Goal: Task Accomplishment & Management: Complete application form

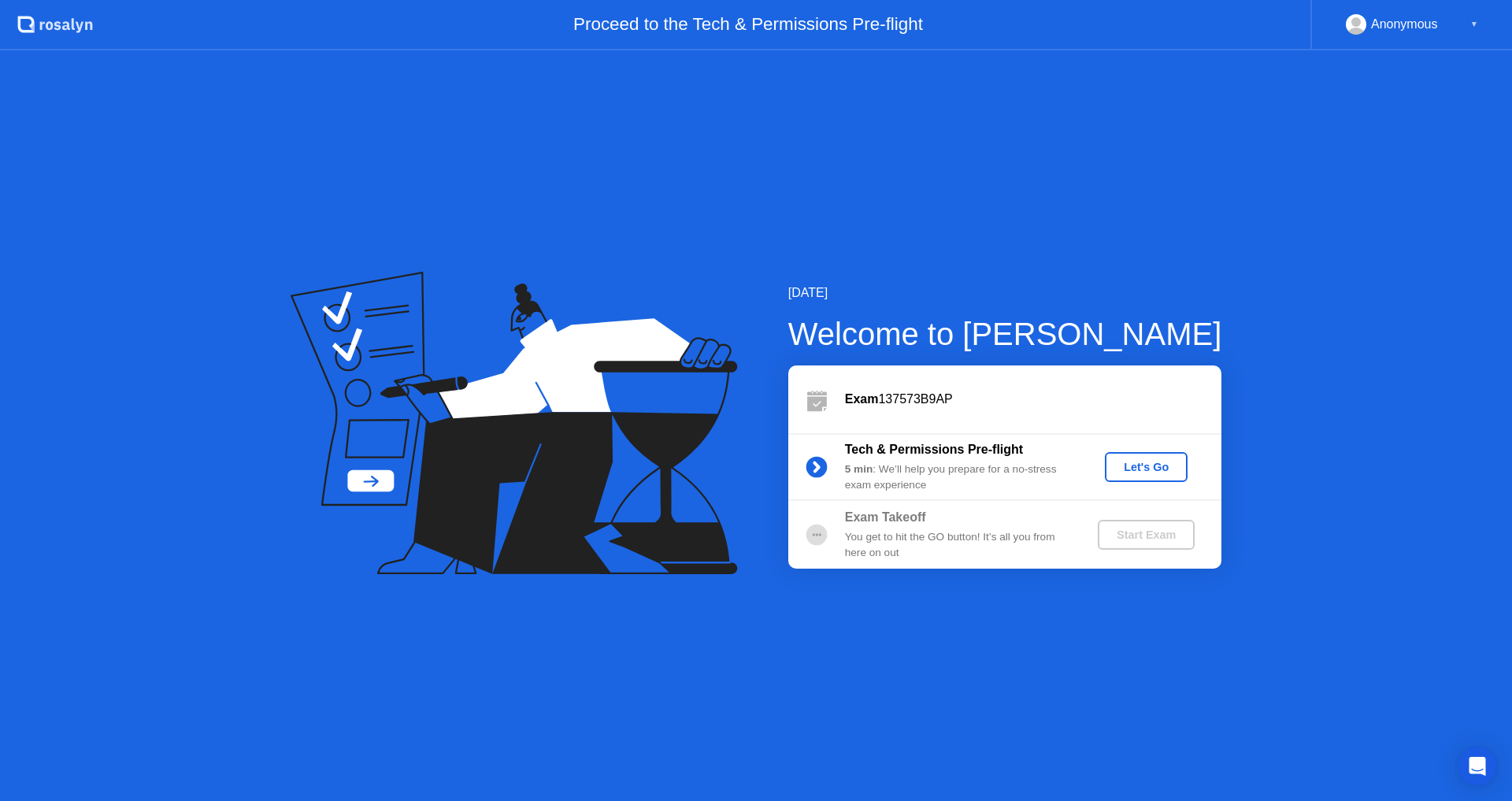
click at [1156, 470] on div "Let's Go" at bounding box center [1146, 467] width 70 height 13
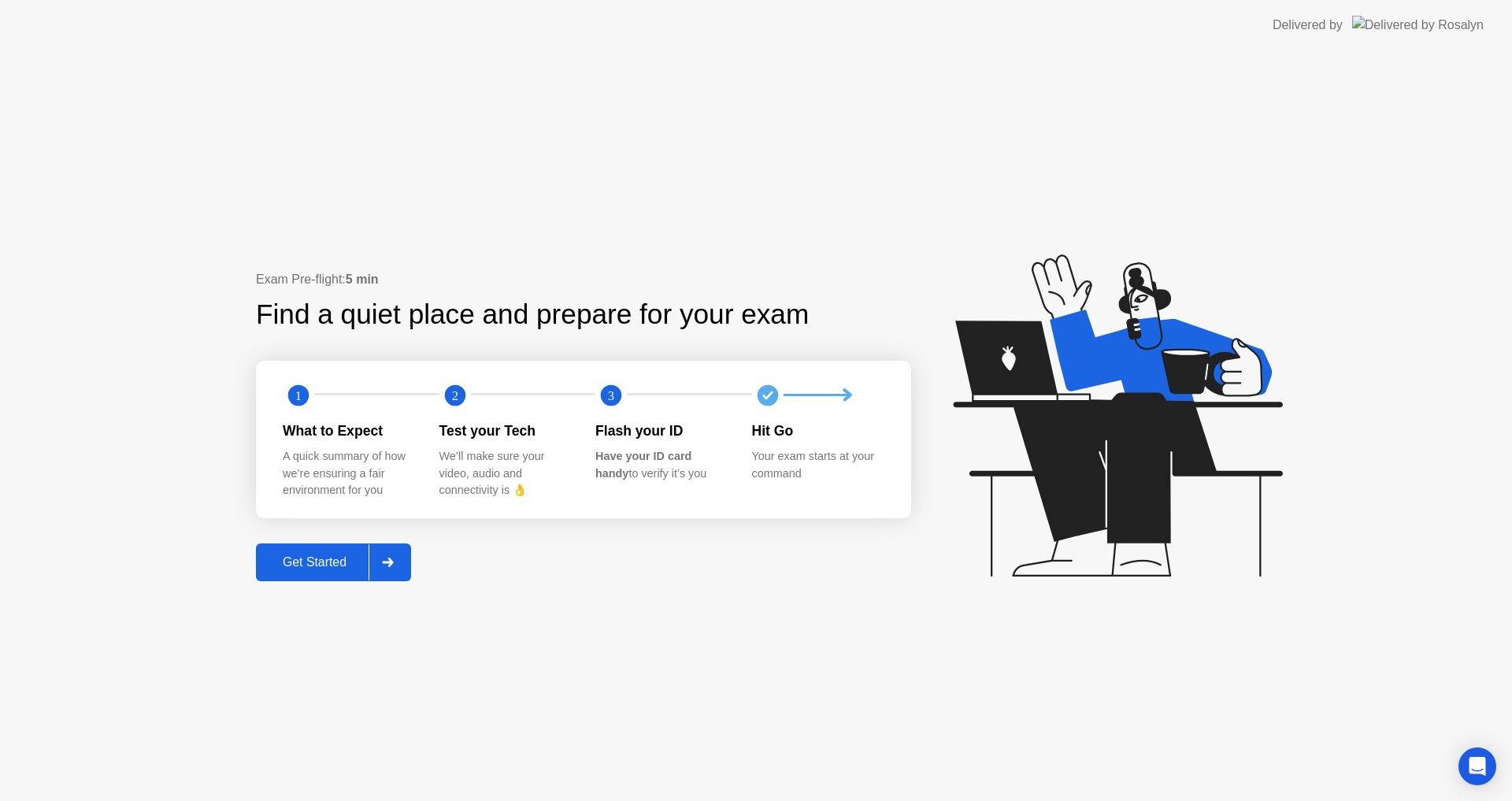
click at [315, 569] on div "Get Started" at bounding box center [315, 563] width 108 height 15
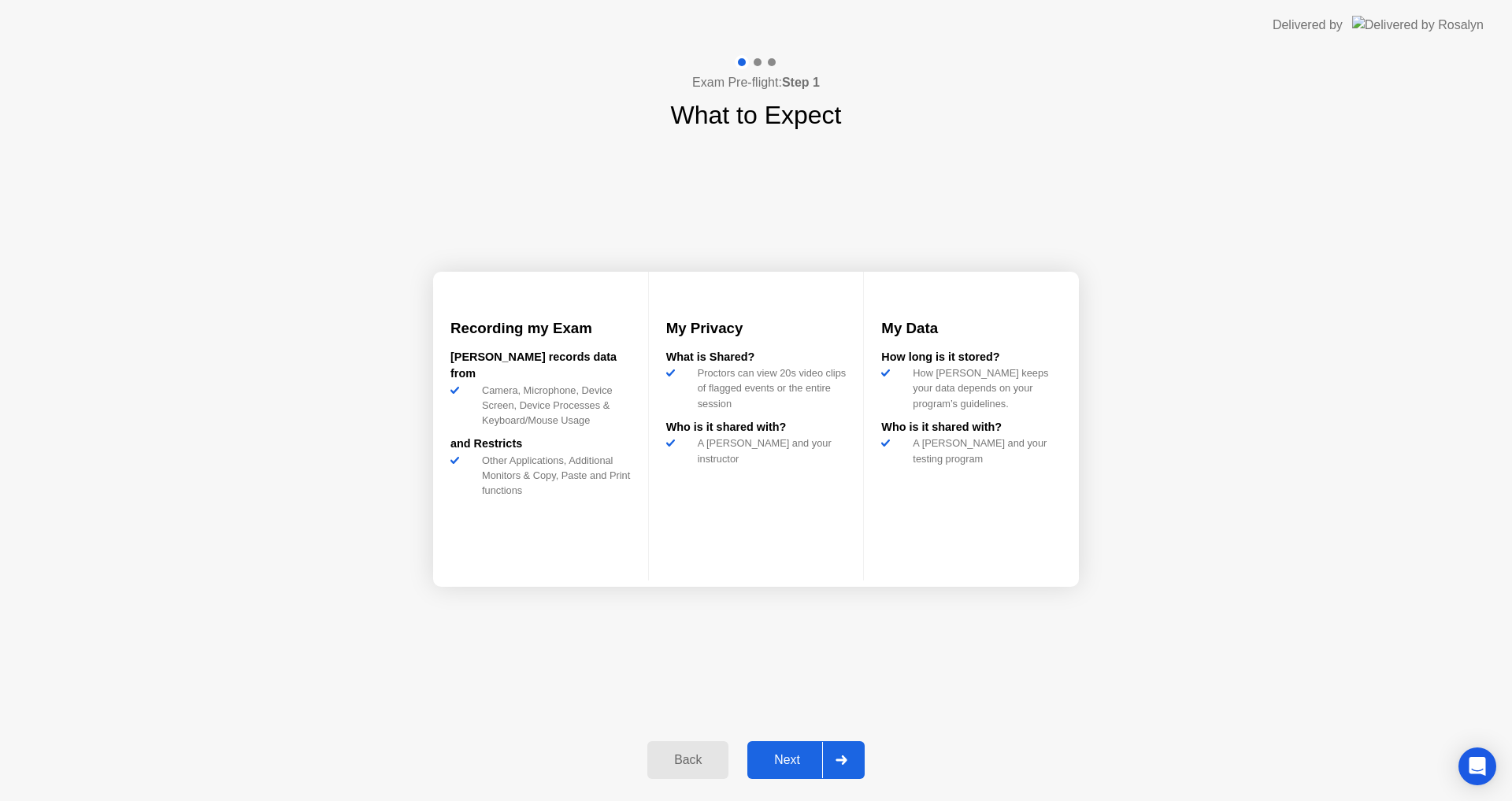
click at [796, 756] on div "Next" at bounding box center [786, 760] width 70 height 15
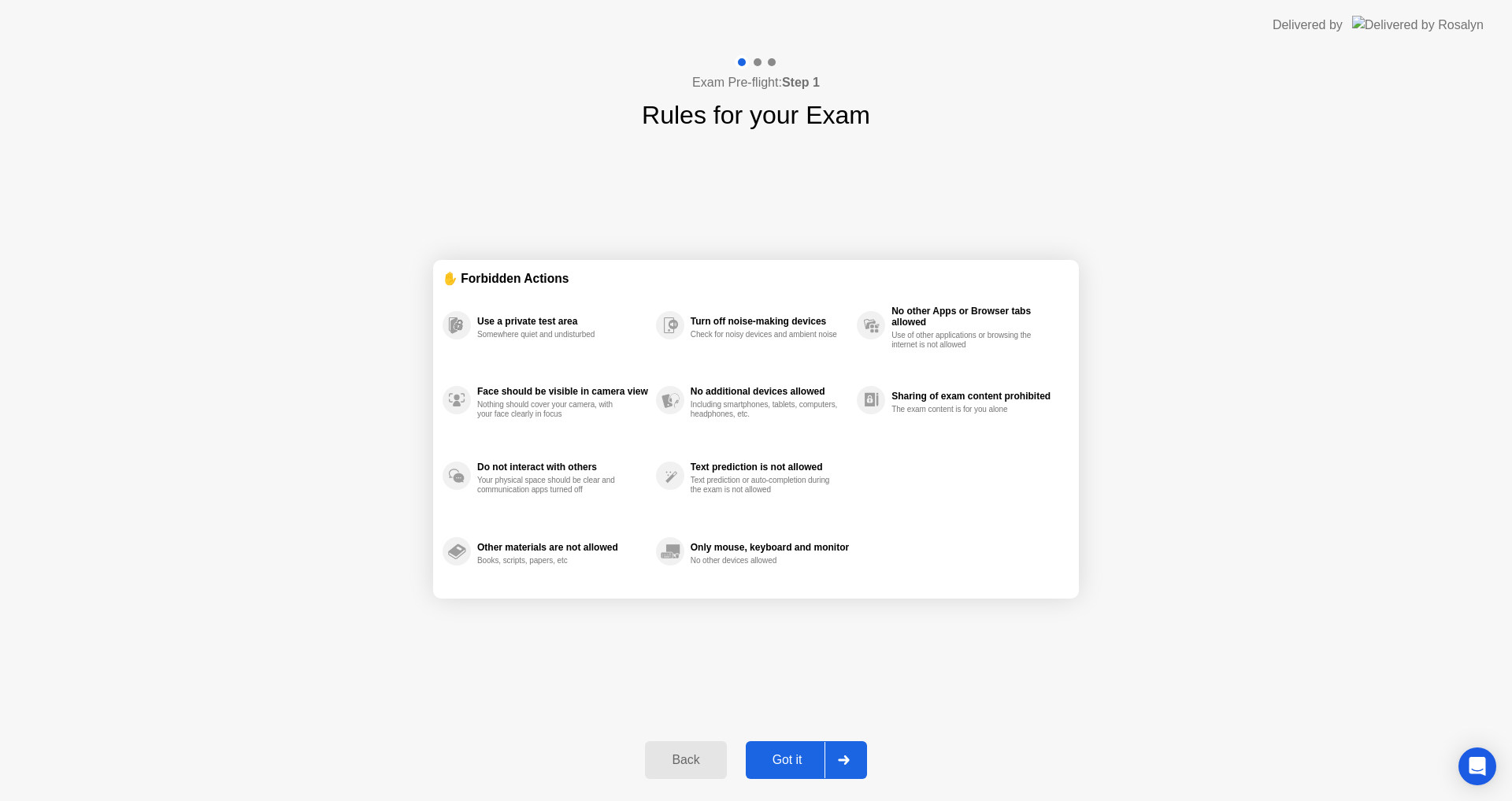
click at [796, 761] on div "Got it" at bounding box center [786, 760] width 74 height 15
select select "**********"
select select "*******"
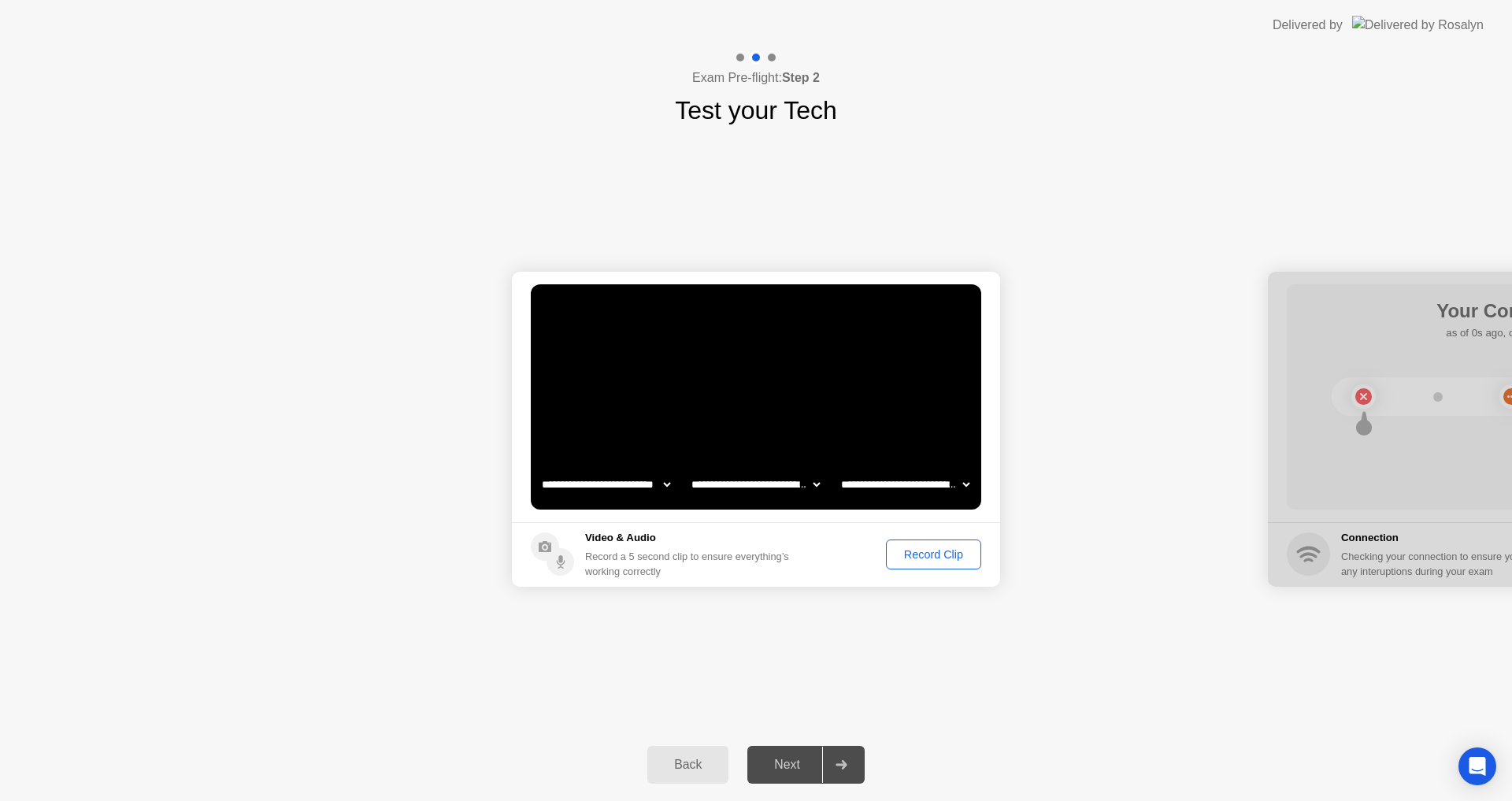
click at [916, 554] on div "Record Clip" at bounding box center [933, 555] width 85 height 13
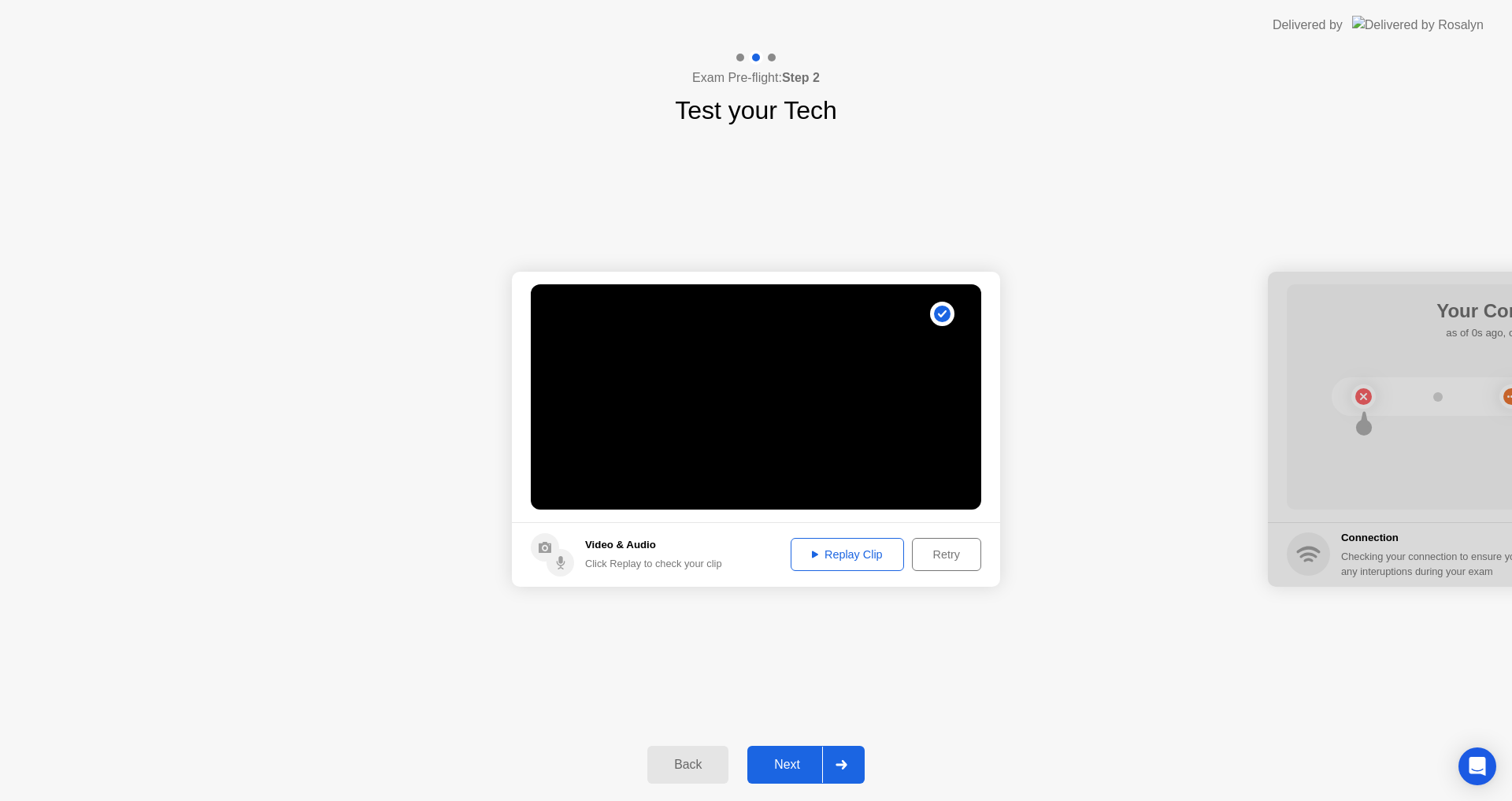
click at [837, 553] on div "Replay Clip" at bounding box center [847, 555] width 103 height 13
click at [949, 556] on div "Retry" at bounding box center [946, 555] width 58 height 13
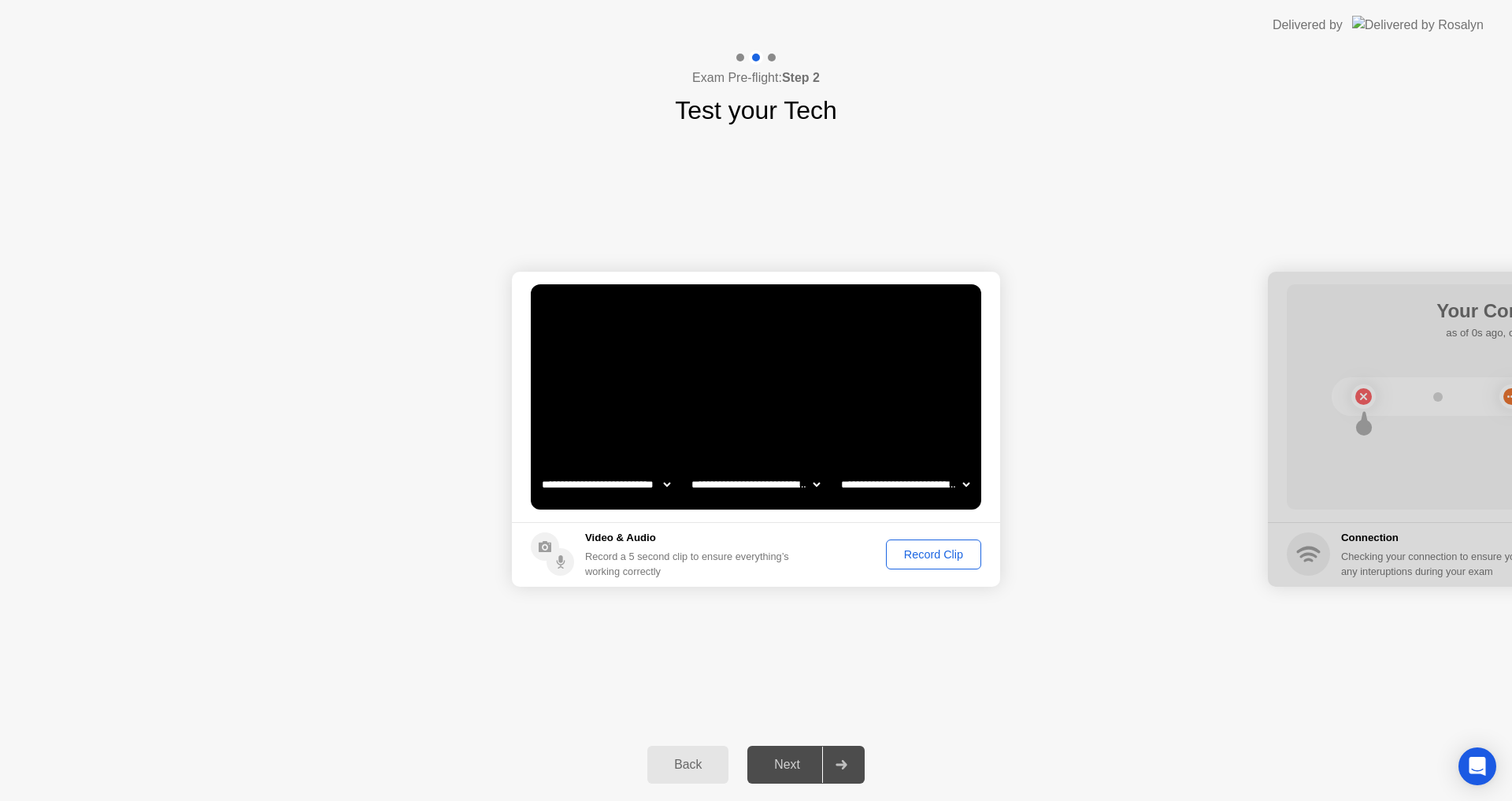
click at [913, 556] on div "Record Clip" at bounding box center [933, 555] width 85 height 13
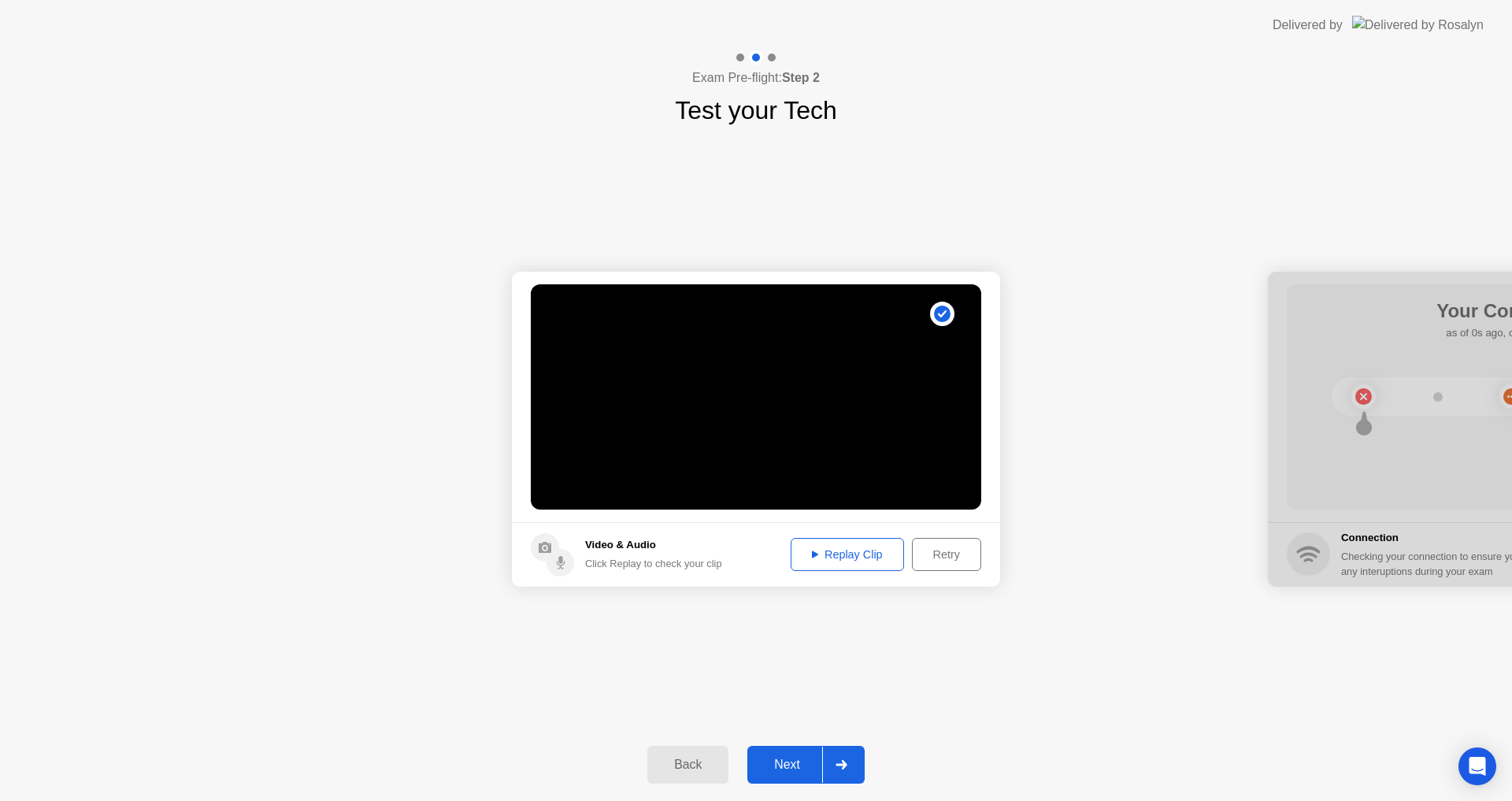
click at [838, 555] on div "Replay Clip" at bounding box center [847, 555] width 103 height 13
click at [776, 772] on div "Next" at bounding box center [786, 765] width 70 height 15
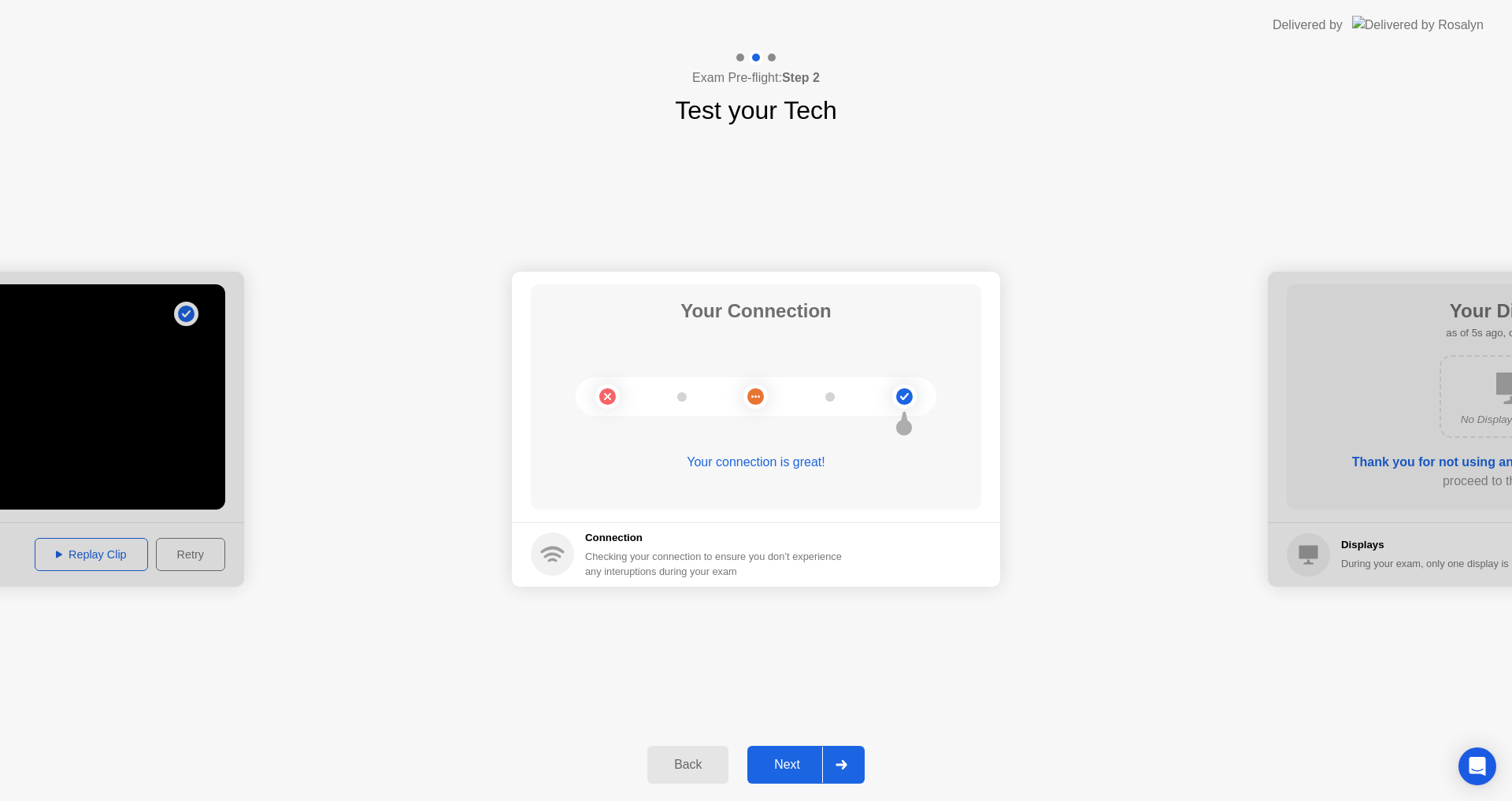
click at [776, 772] on div "Next" at bounding box center [786, 765] width 70 height 15
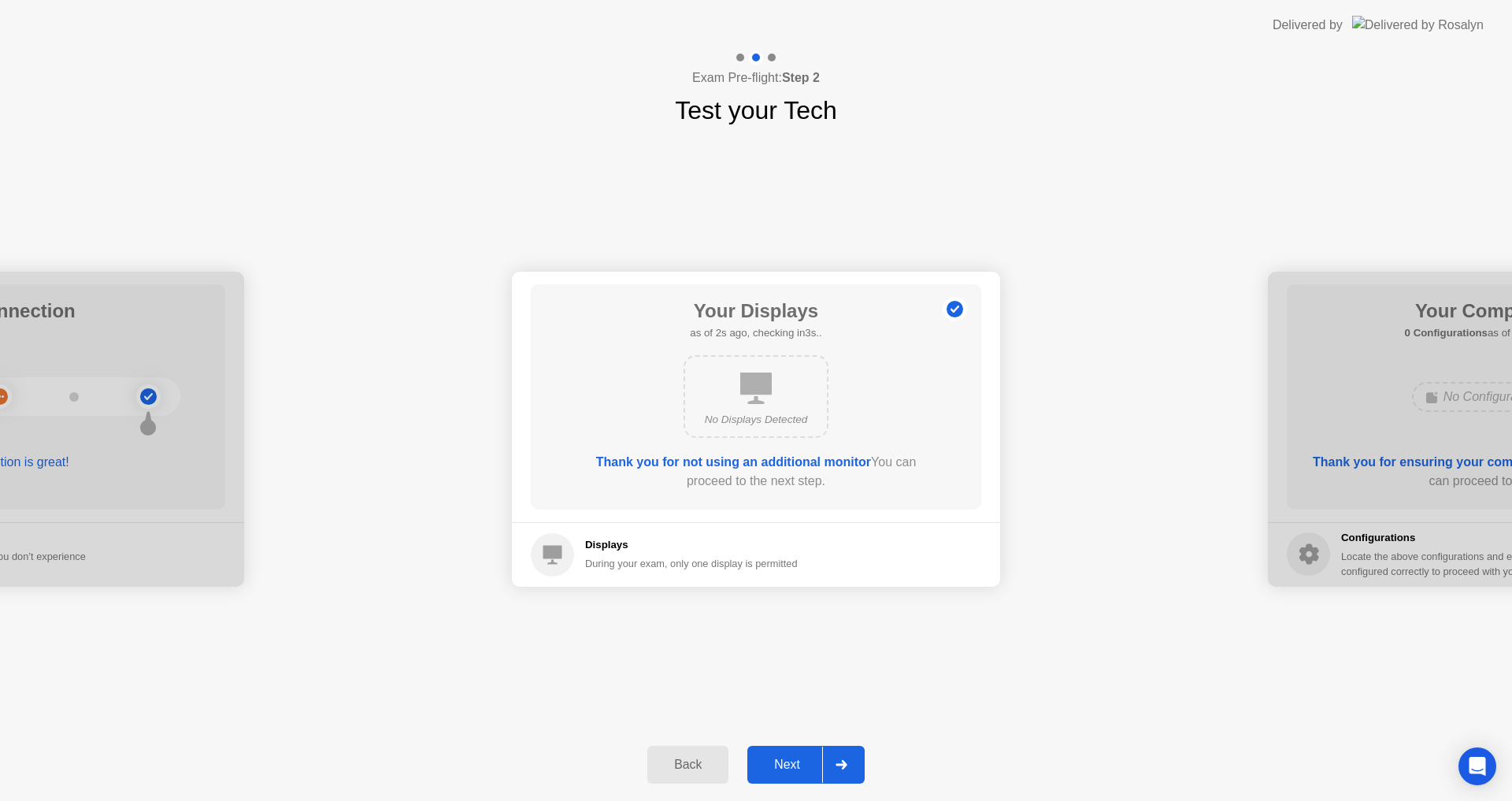
click at [777, 771] on div "Next" at bounding box center [786, 765] width 70 height 15
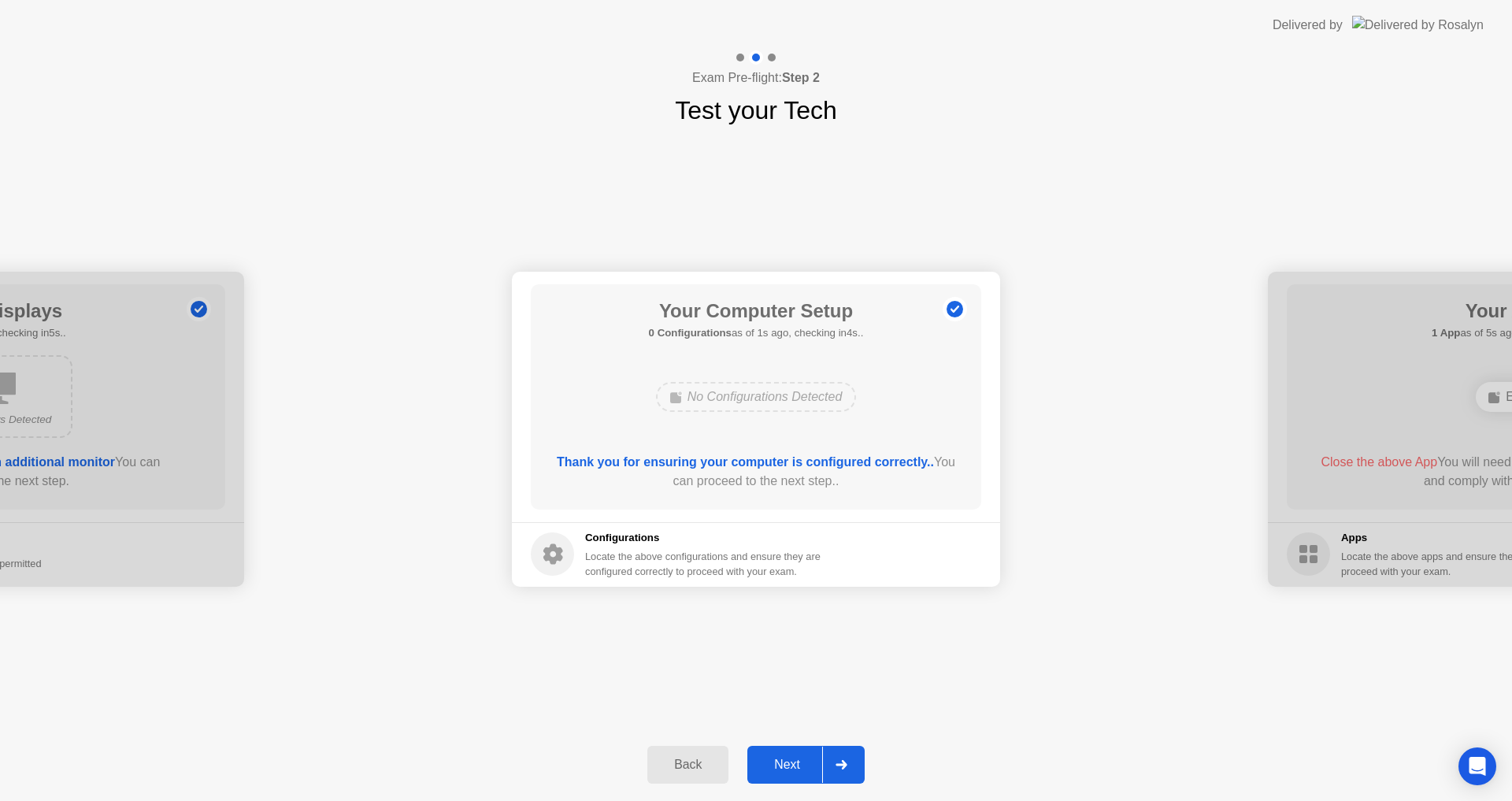
click at [777, 771] on div "Next" at bounding box center [786, 765] width 70 height 15
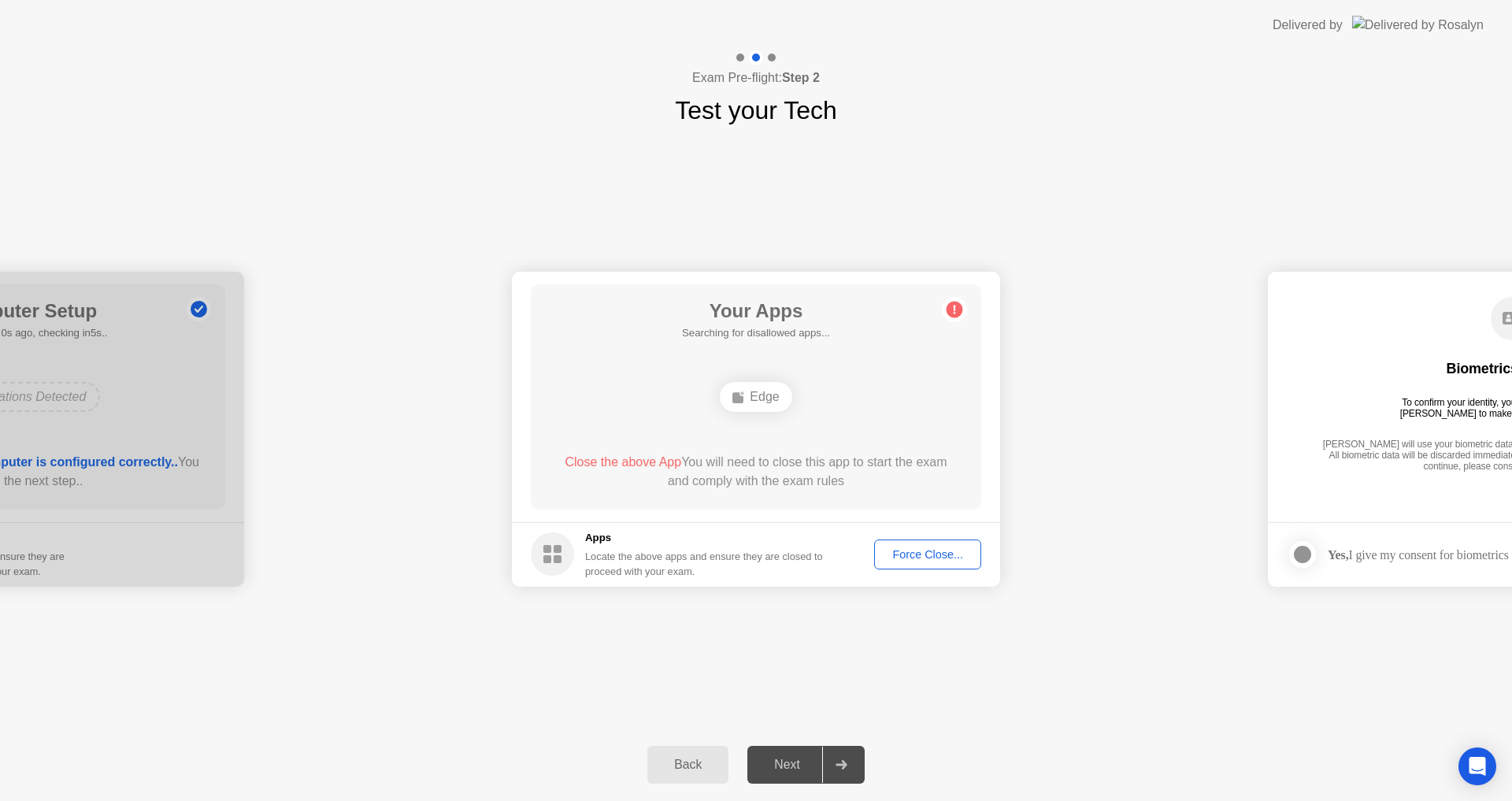
click at [916, 554] on div "Force Close..." at bounding box center [927, 555] width 96 height 13
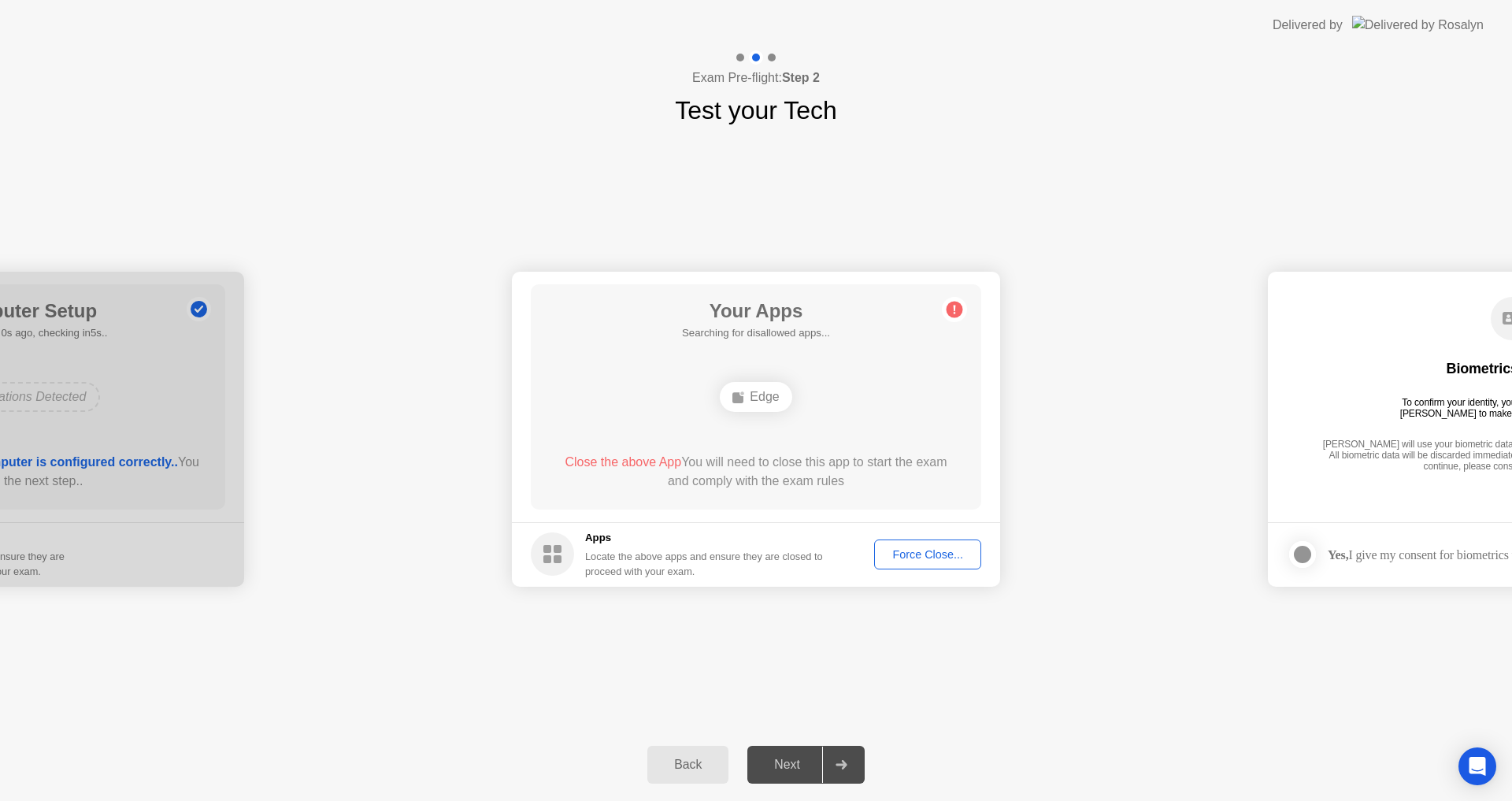
click at [82, 706] on div "**********" at bounding box center [756, 428] width 1512 height 599
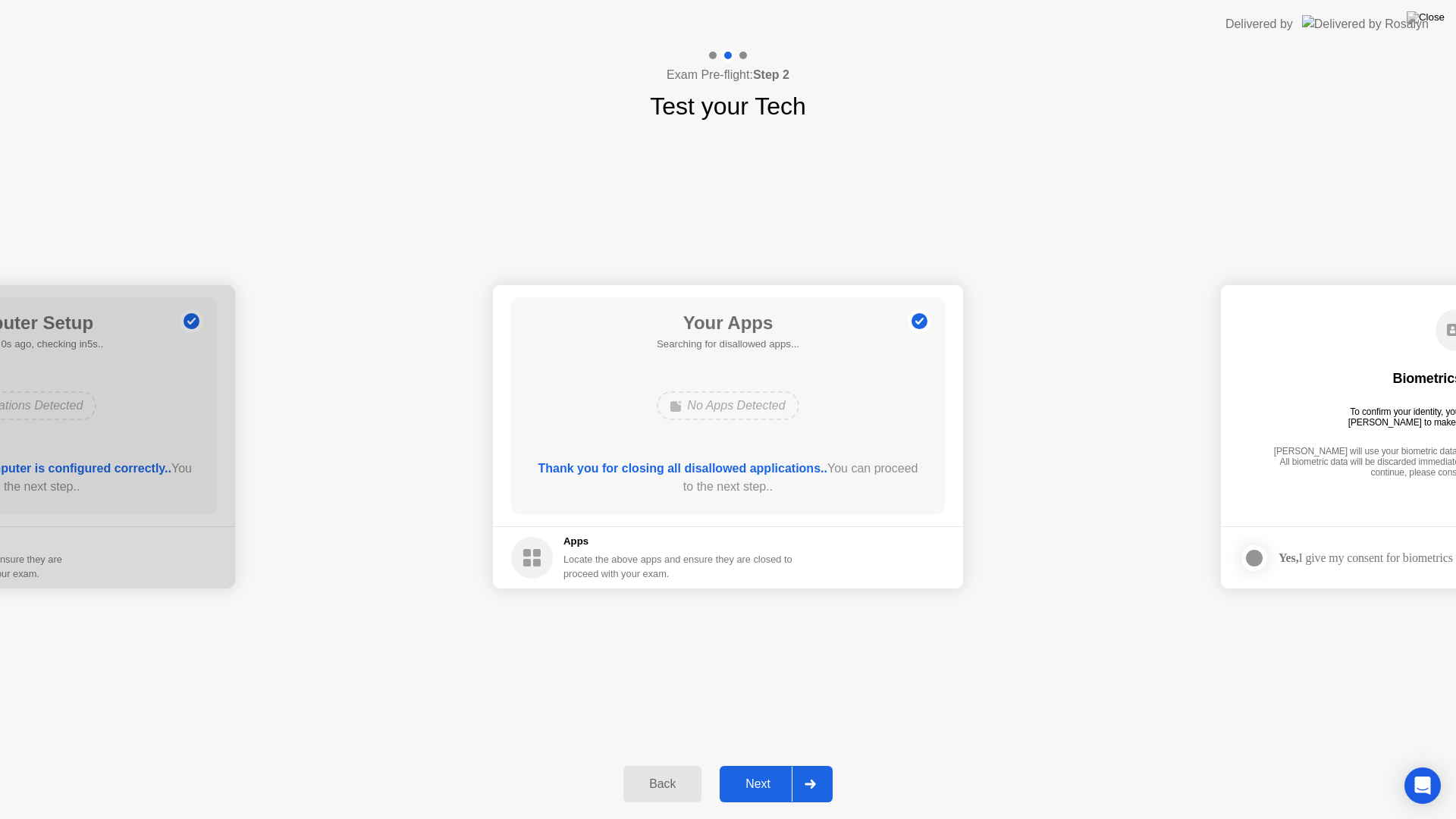
click at [753, 771] on div "Next" at bounding box center [757, 785] width 67 height 14
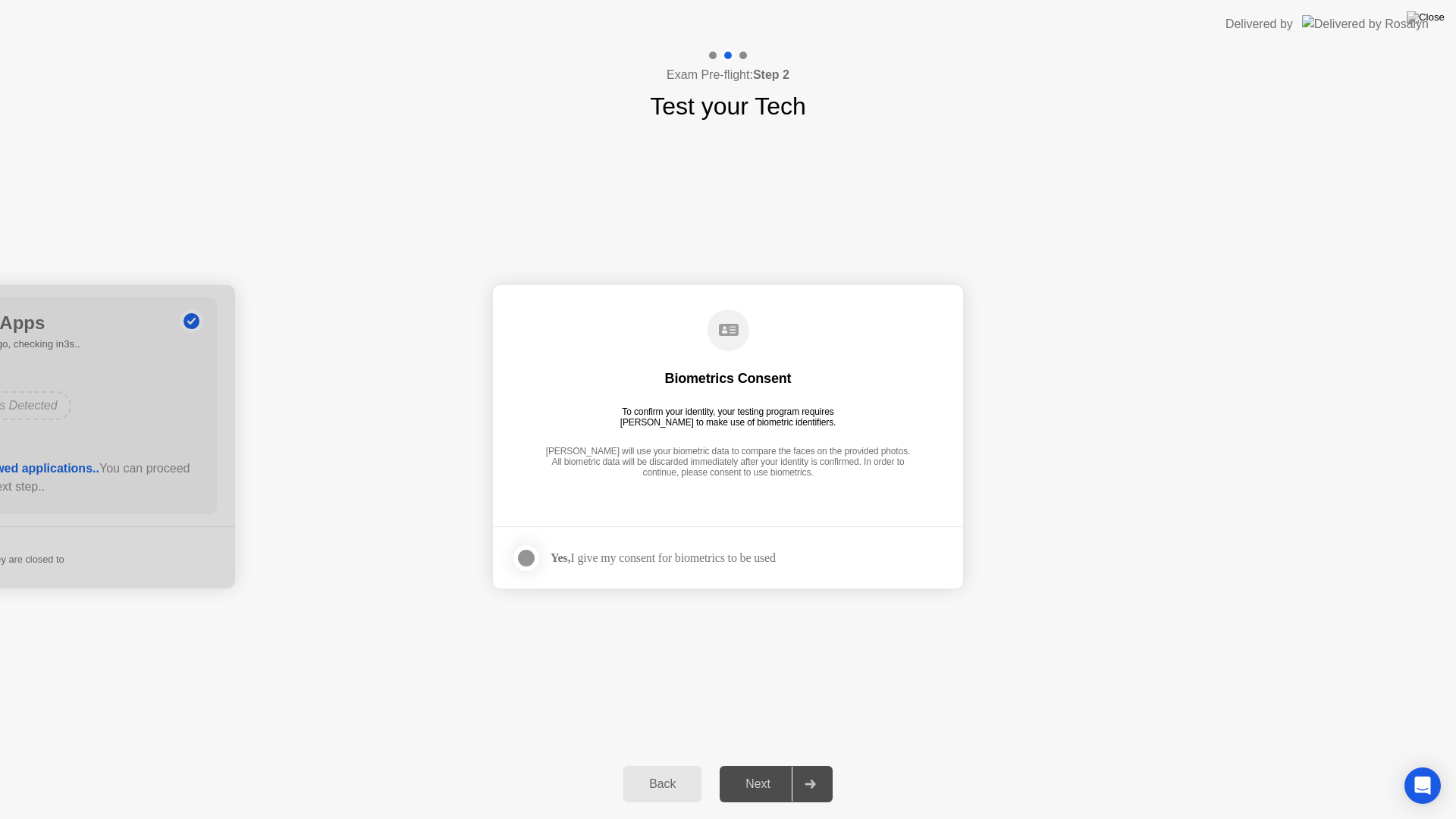
click at [753, 771] on div "Next" at bounding box center [757, 785] width 67 height 14
click at [521, 556] on div at bounding box center [526, 558] width 18 height 18
click at [758, 771] on div "Next" at bounding box center [757, 785] width 67 height 14
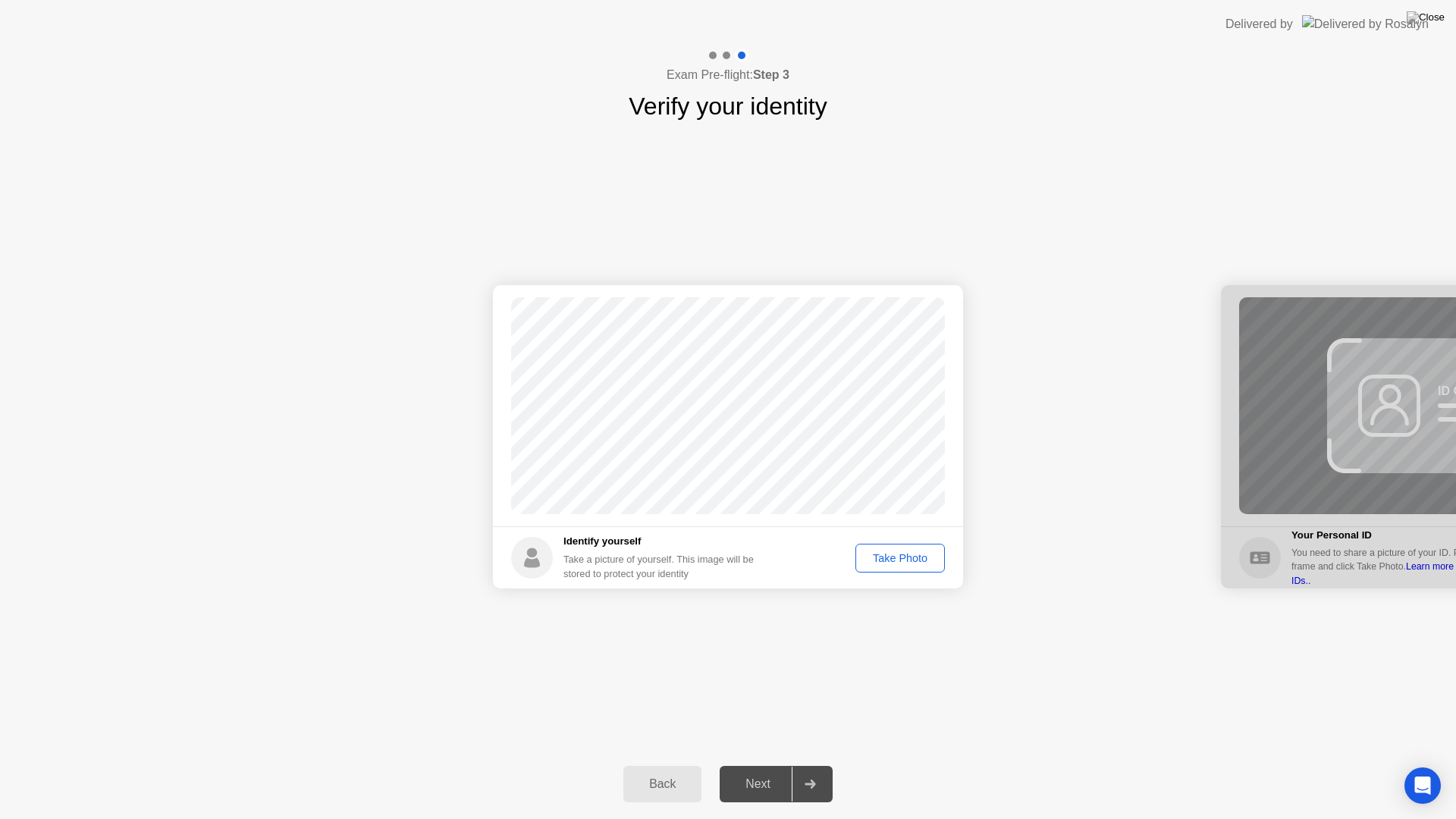
click at [875, 558] on div "Take Photo" at bounding box center [900, 559] width 79 height 12
click at [767, 771] on div "Next" at bounding box center [757, 785] width 67 height 14
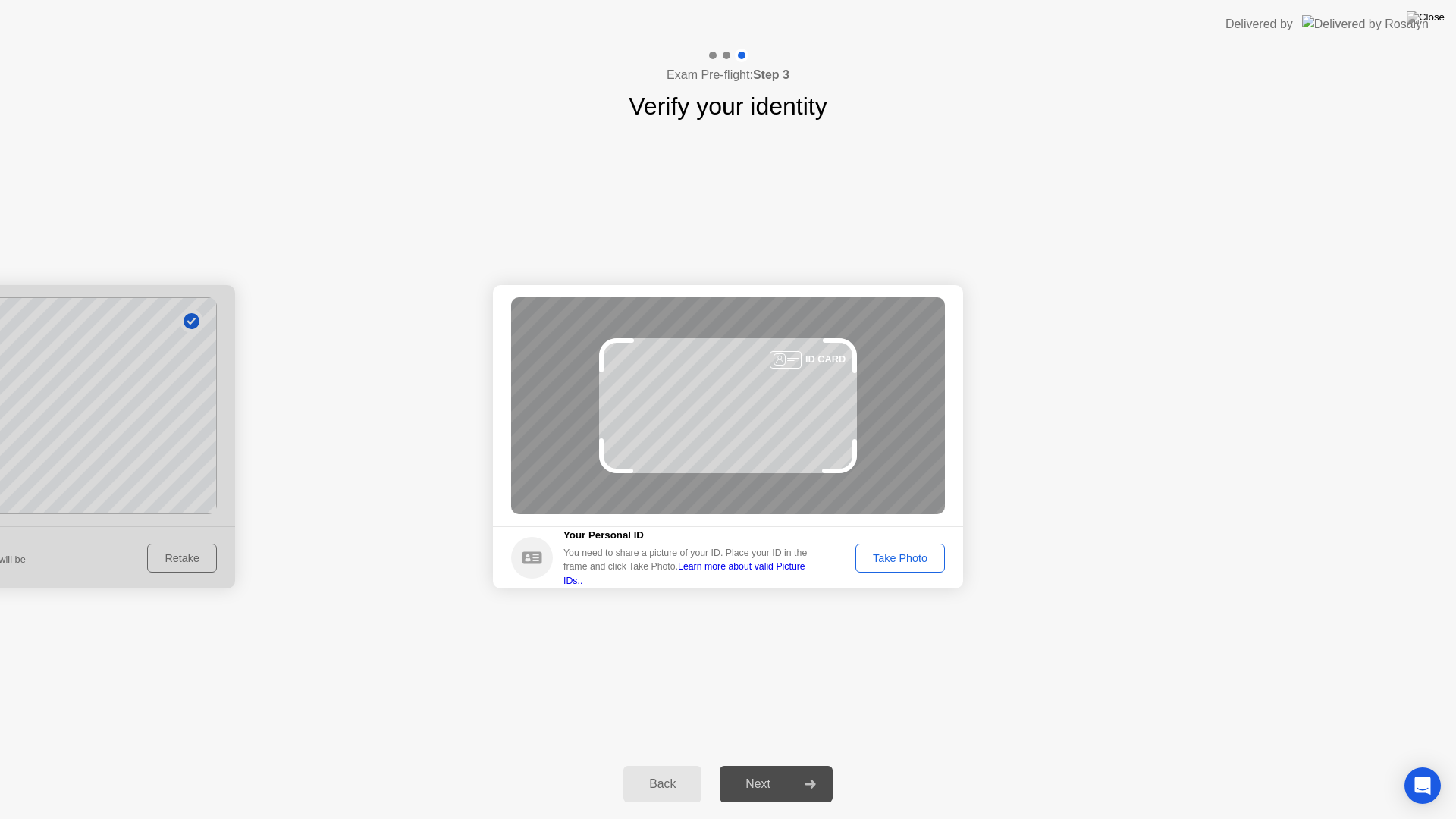
click at [911, 561] on div "Take Photo" at bounding box center [900, 559] width 79 height 12
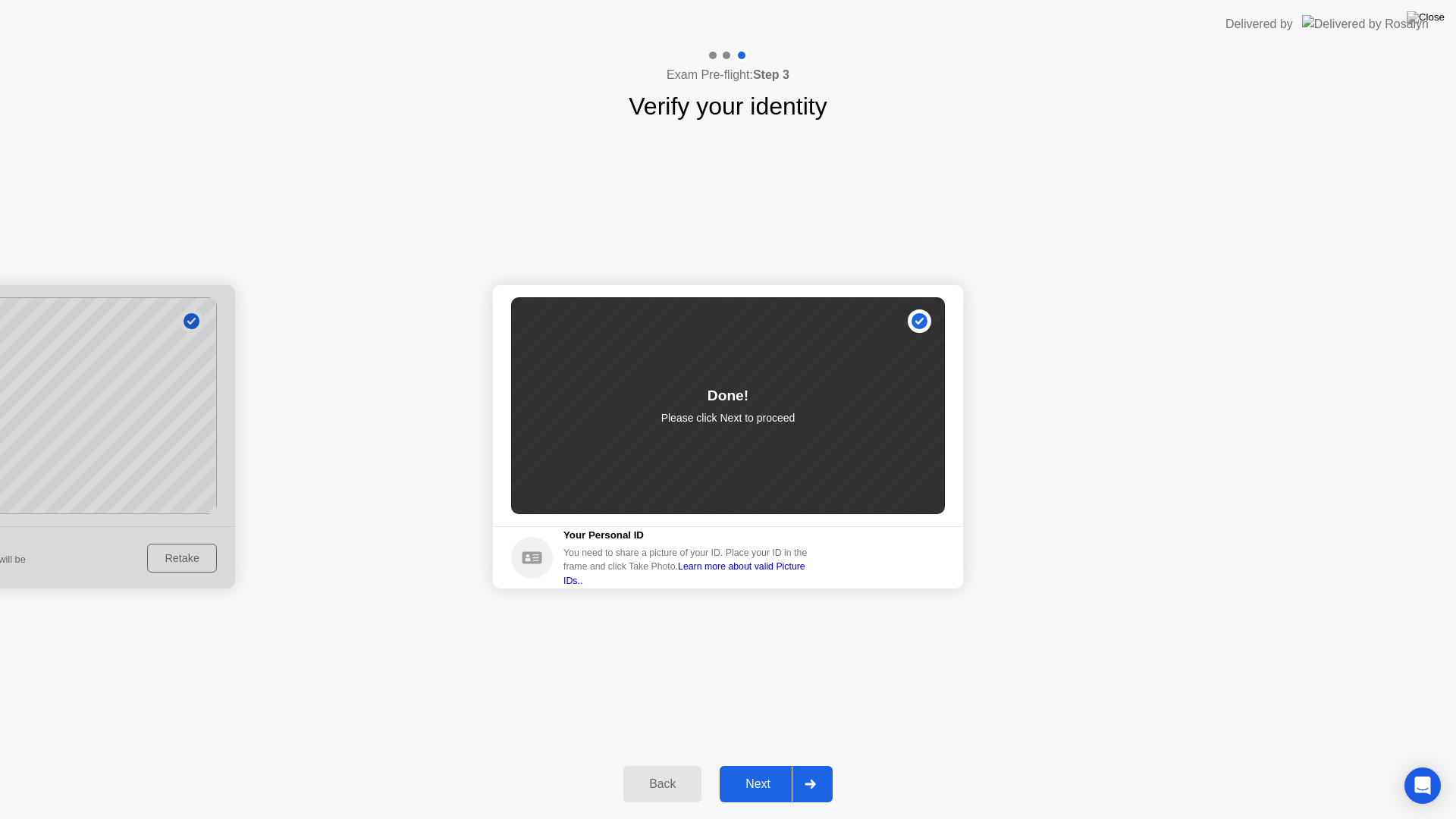
click at [747, 771] on div "Next" at bounding box center [757, 785] width 67 height 14
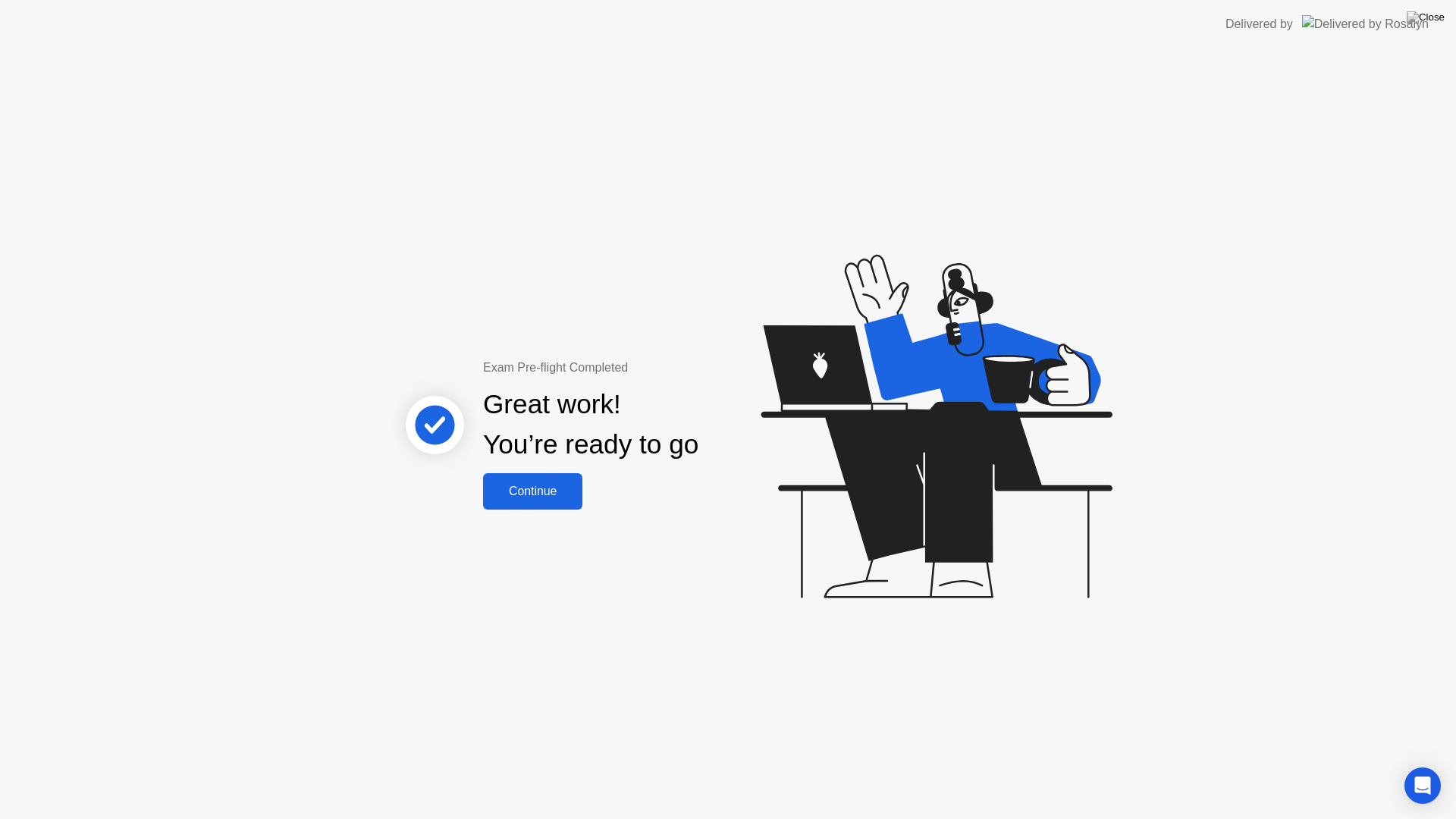
click at [532, 485] on div "Continue" at bounding box center [532, 491] width 90 height 14
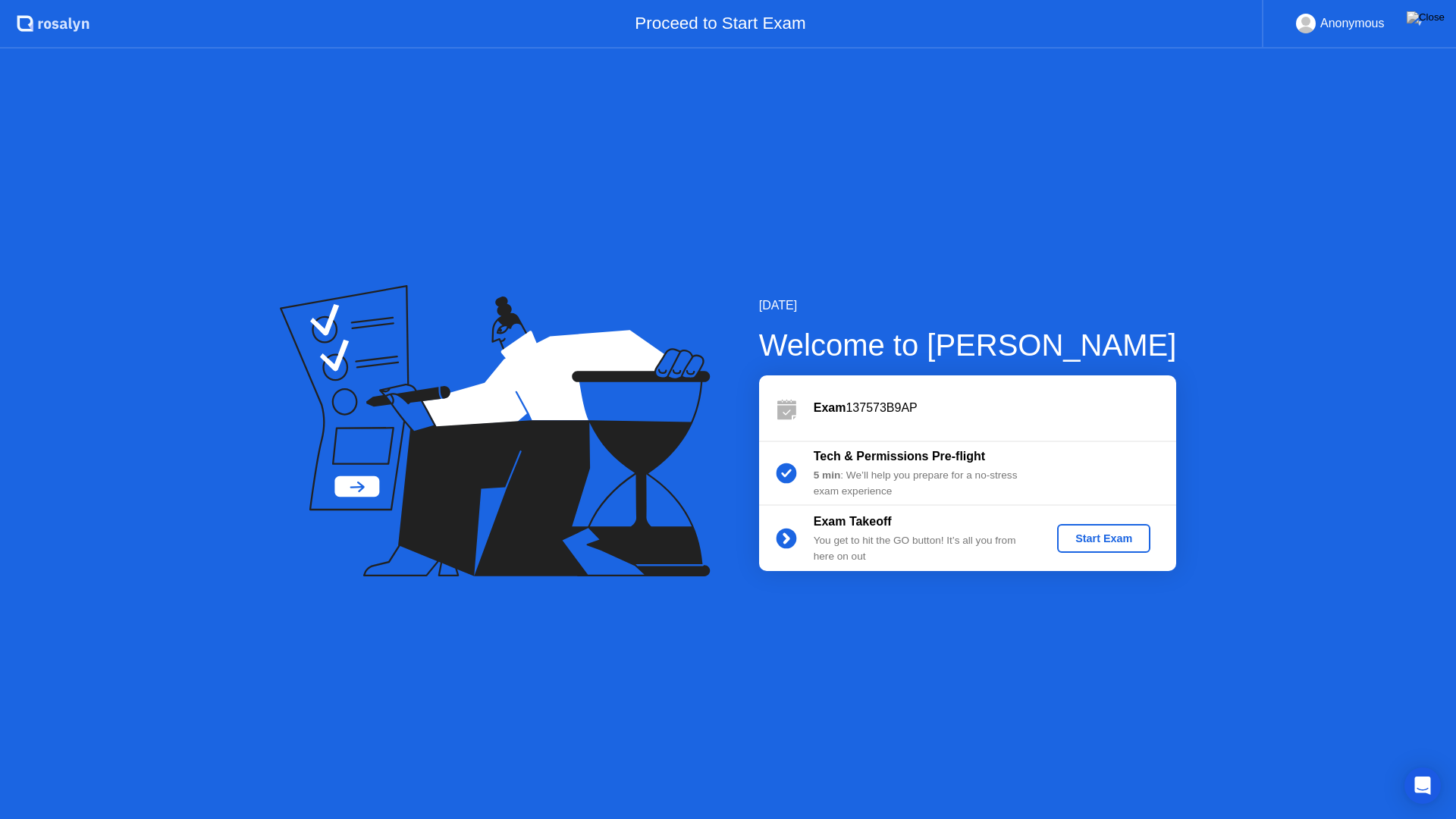
click at [1101, 540] on div "Start Exam" at bounding box center [1103, 539] width 81 height 12
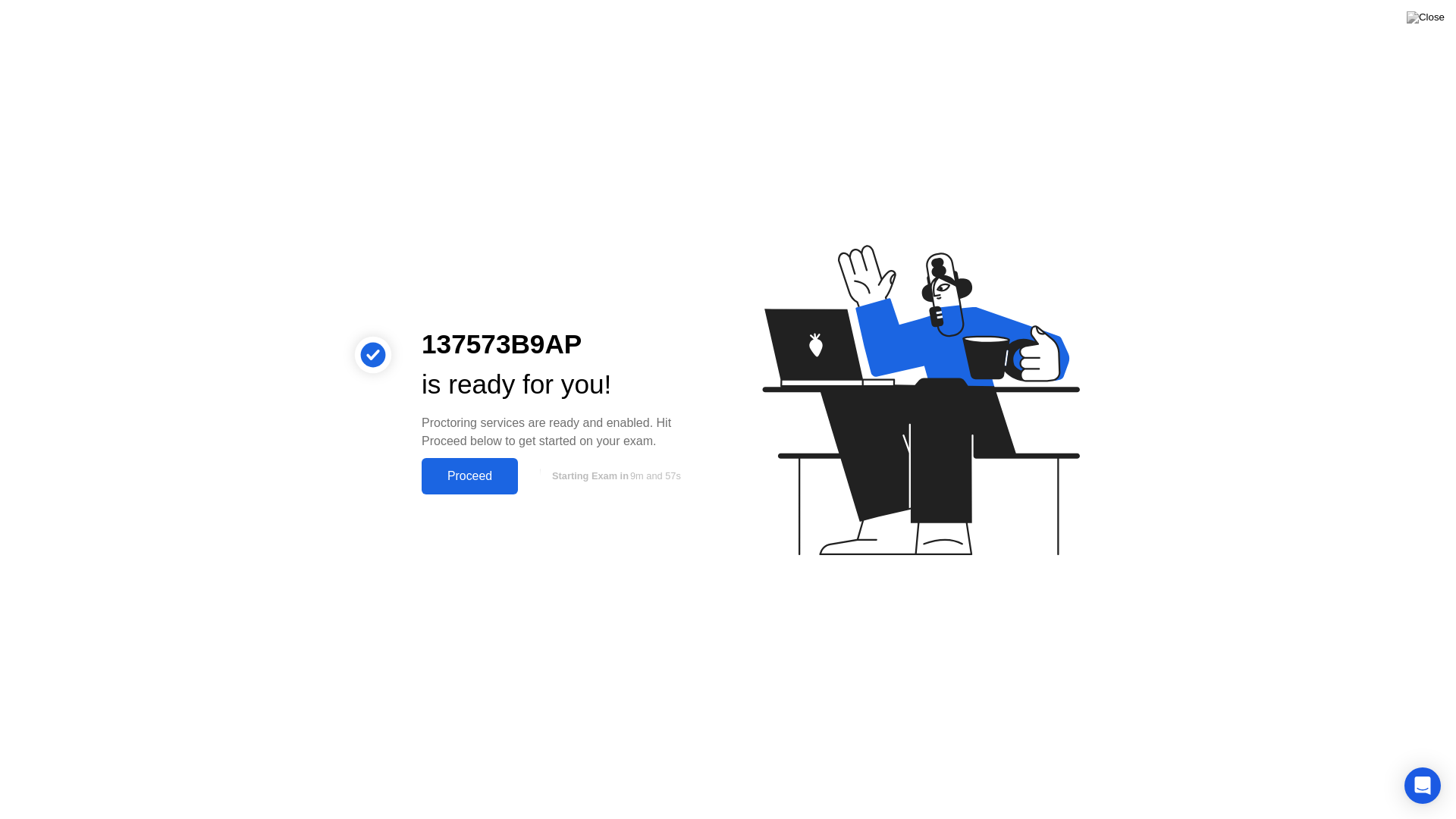
click at [456, 478] on div "Proceed" at bounding box center [470, 477] width 88 height 14
